Goal: Task Accomplishment & Management: Use online tool/utility

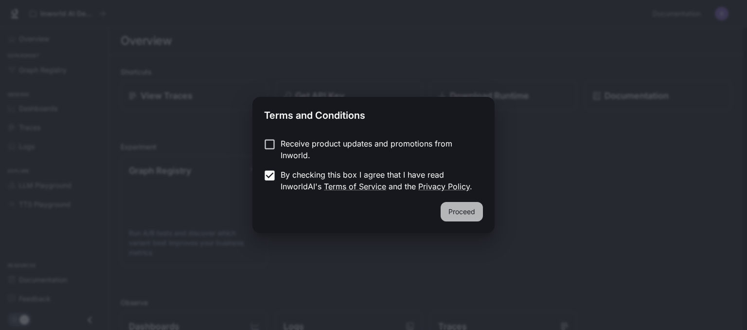
click at [468, 210] on button "Proceed" at bounding box center [462, 211] width 42 height 19
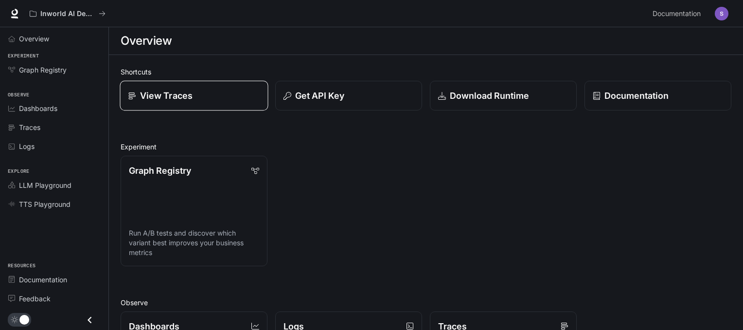
click at [196, 104] on link "View Traces" at bounding box center [194, 96] width 148 height 30
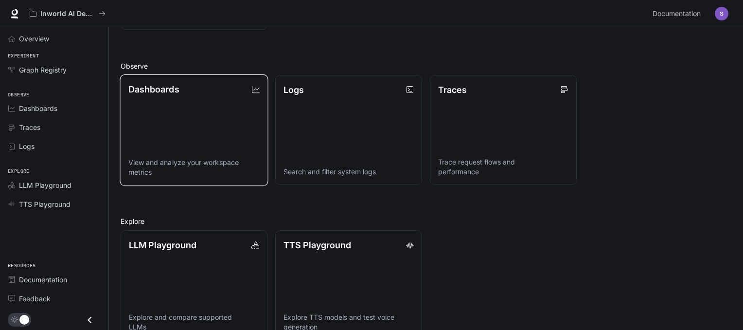
scroll to position [258, 0]
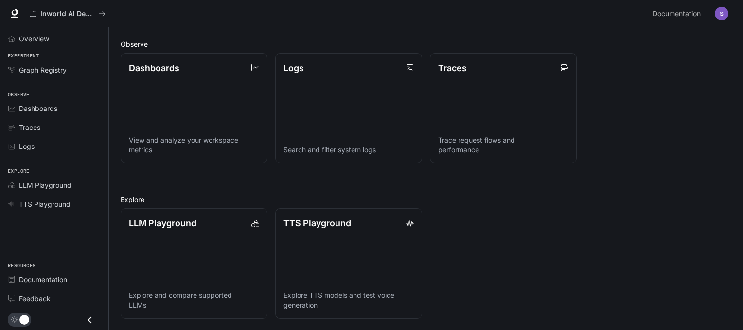
click at [516, 213] on div "LLM Playground Explore and compare supported LLMs TTS Playground Explore TTS mo…" at bounding box center [422, 259] width 619 height 118
